Goal: Transaction & Acquisition: Purchase product/service

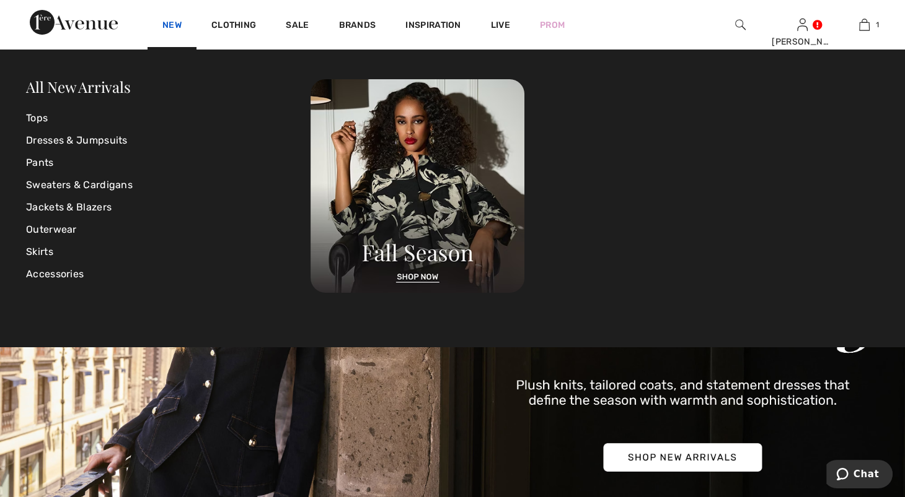
click at [182, 31] on link "New" at bounding box center [171, 26] width 19 height 13
click at [150, 90] on div "All New Arrivals" at bounding box center [168, 88] width 284 height 18
